Goal: Information Seeking & Learning: Learn about a topic

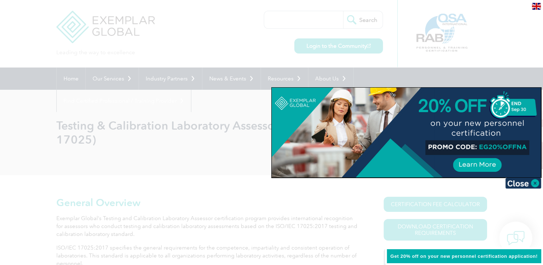
click at [281, 24] on div at bounding box center [271, 132] width 543 height 265
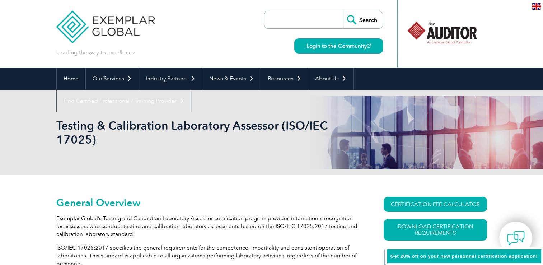
click at [282, 22] on input "search" at bounding box center [305, 19] width 75 height 17
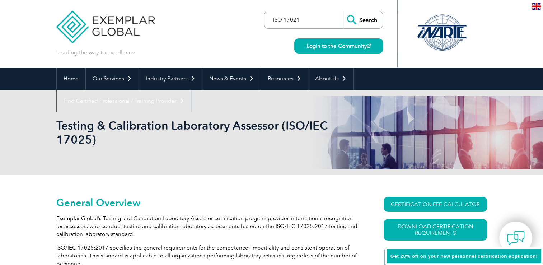
type input "ISO 17021"
click at [343, 11] on input "Search" at bounding box center [362, 19] width 39 height 17
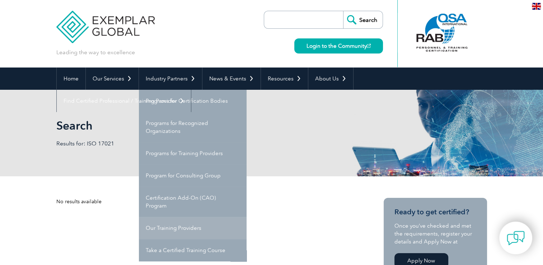
click at [167, 224] on link "Our Training Providers" at bounding box center [193, 228] width 108 height 22
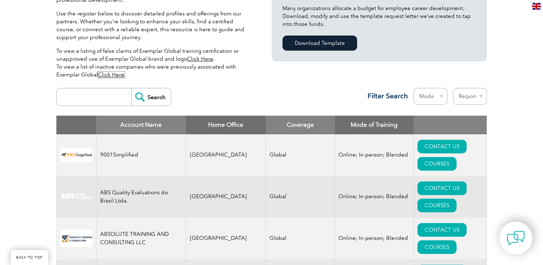
scroll to position [201, 0]
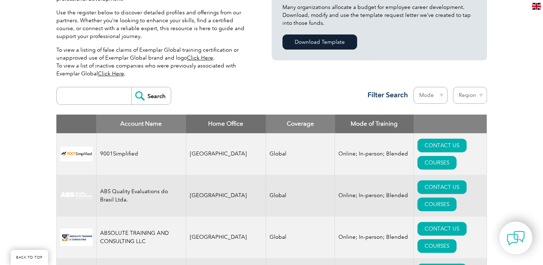
click at [109, 94] on input "search" at bounding box center [95, 95] width 71 height 17
type input "17021"
click at [131, 87] on input "Search" at bounding box center [150, 95] width 39 height 17
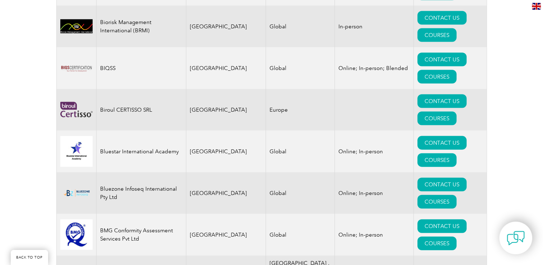
scroll to position [1551, 0]
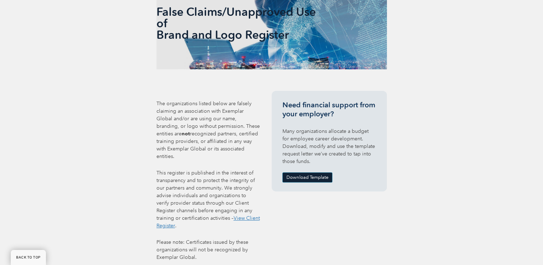
scroll to position [215, 0]
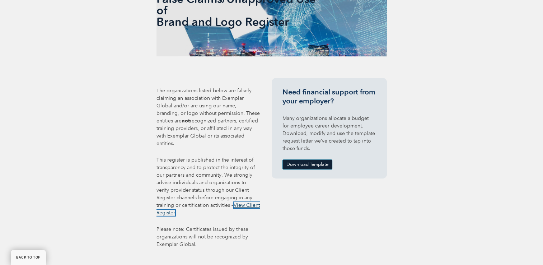
click at [227, 202] on link "View Client Register" at bounding box center [208, 209] width 103 height 14
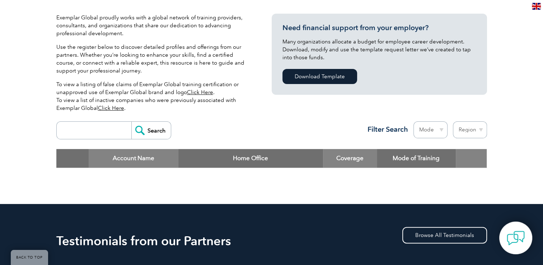
scroll to position [187, 0]
